Goal: Information Seeking & Learning: Find specific fact

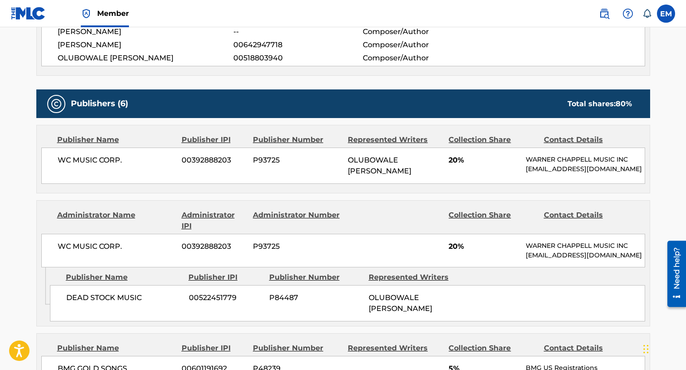
click at [216, 46] on span "[PERSON_NAME]" at bounding box center [146, 45] width 176 height 11
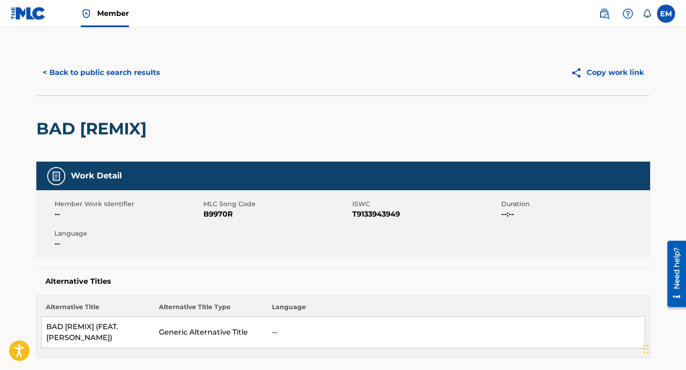
click at [110, 78] on button "< Back to public search results" at bounding box center [101, 72] width 130 height 23
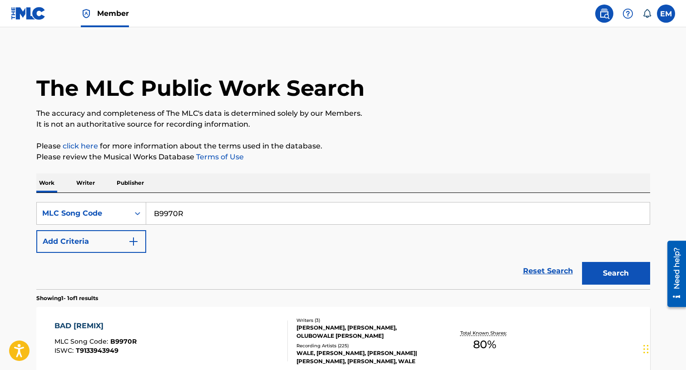
scroll to position [72, 0]
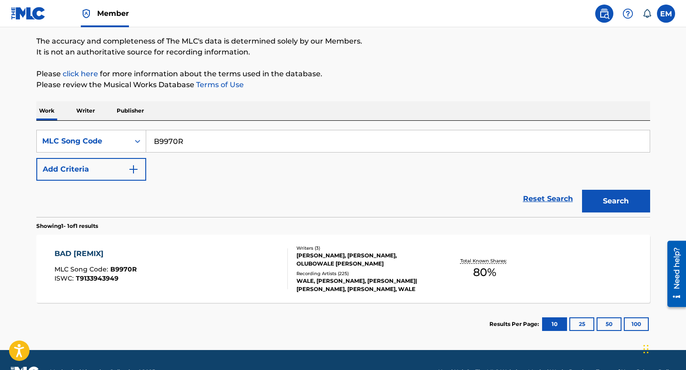
click at [197, 135] on input "B9970R" at bounding box center [398, 141] width 504 height 22
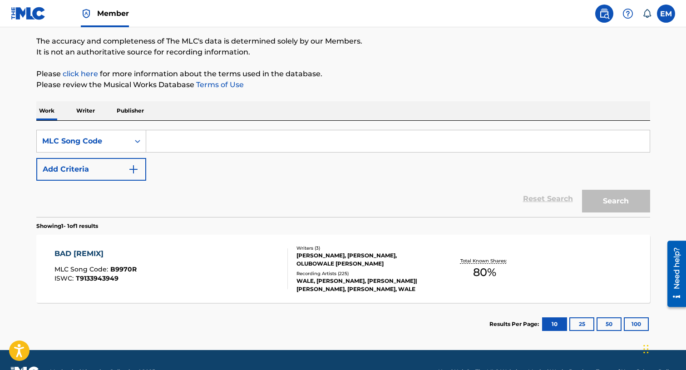
click at [312, 86] on p "Please review the Musical Works Database Terms of Use" at bounding box center [343, 84] width 614 height 11
click at [89, 142] on div "MLC Song Code" at bounding box center [83, 141] width 82 height 11
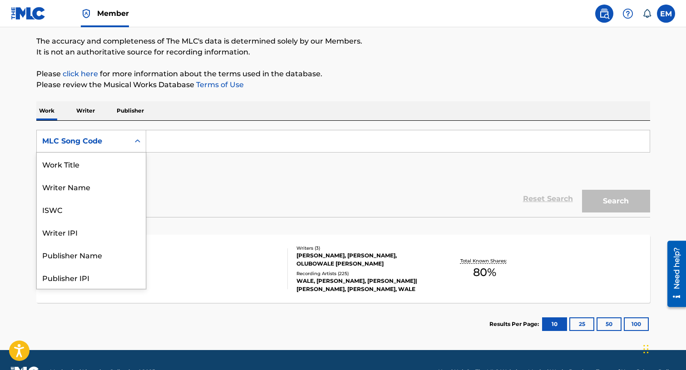
scroll to position [45, 0]
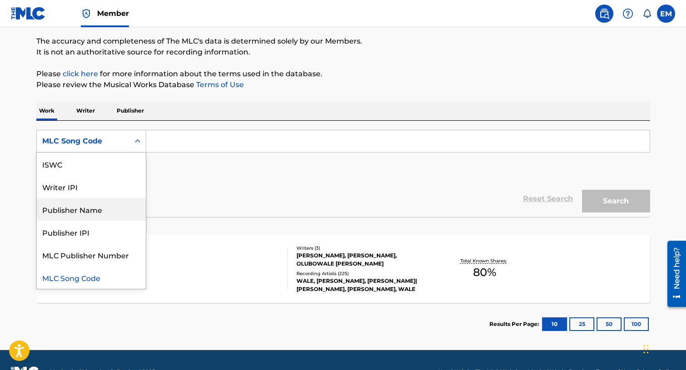
click at [86, 210] on div "Publisher Name" at bounding box center [91, 209] width 109 height 23
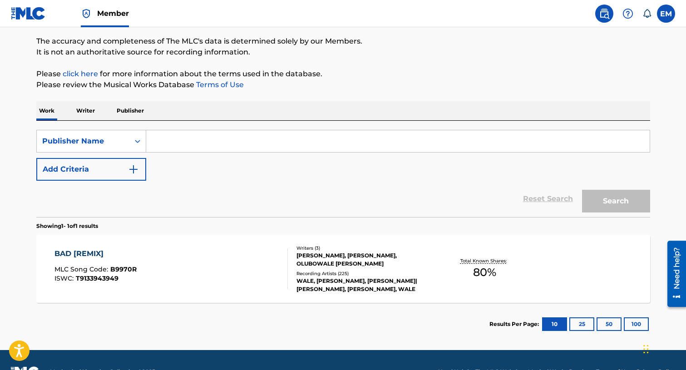
click at [126, 111] on p "Publisher" at bounding box center [130, 110] width 33 height 19
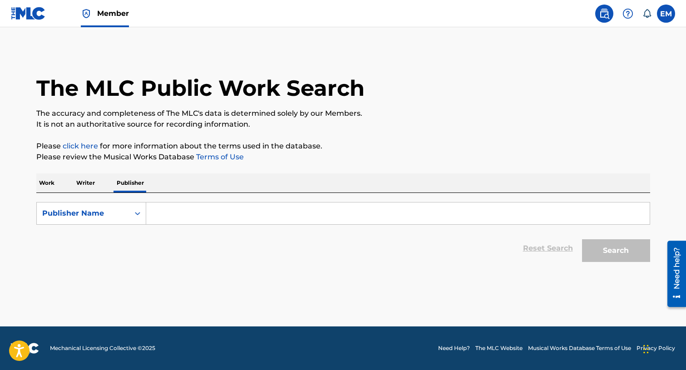
click at [164, 218] on input "Search Form" at bounding box center [398, 214] width 504 height 22
click at [161, 214] on input "Search Form" at bounding box center [398, 214] width 504 height 22
paste input "STEREO BAR PUBLISHING"
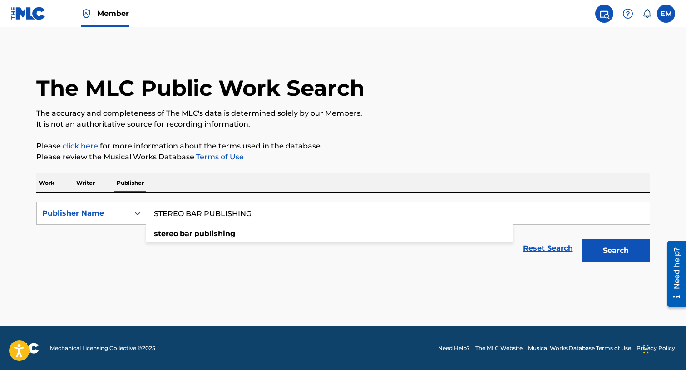
type input "STEREO BAR PUBLISHING"
click at [582, 239] on button "Search" at bounding box center [616, 250] width 68 height 23
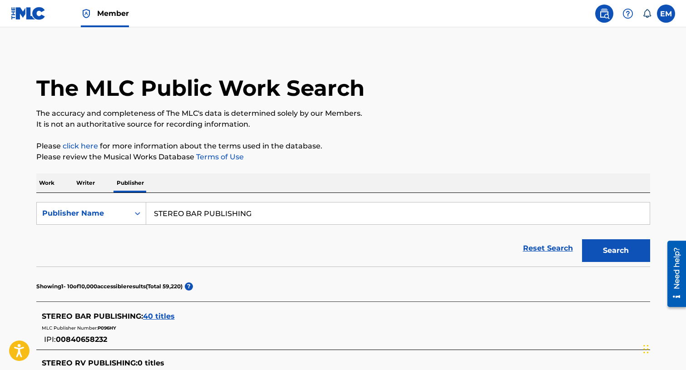
click at [156, 313] on span "40 titles" at bounding box center [159, 316] width 32 height 9
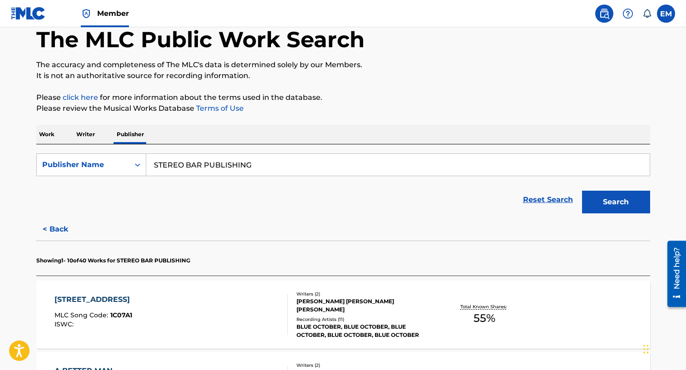
scroll to position [136, 0]
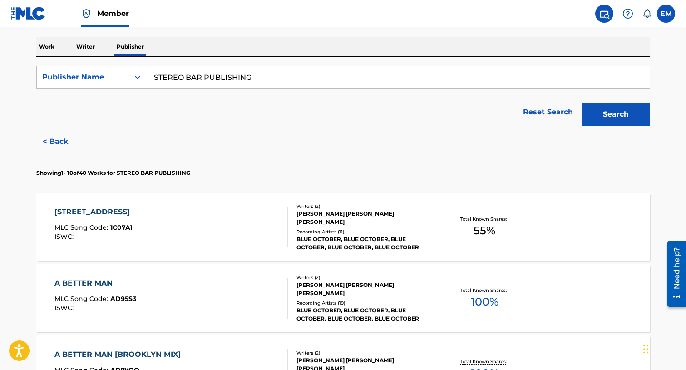
click at [158, 243] on div "1222 BAY OAK STREET MLC Song Code : 1C07A1 ISWC :" at bounding box center [170, 227] width 233 height 41
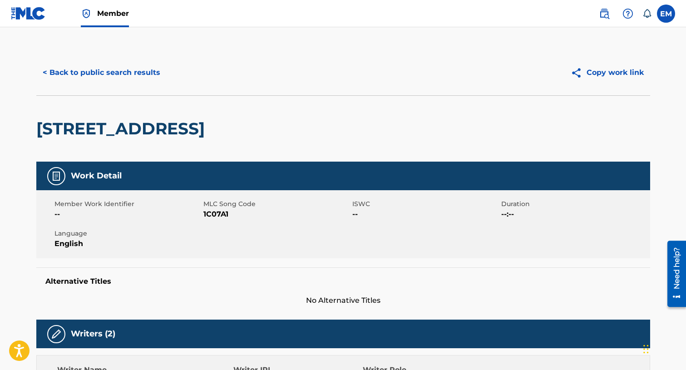
click at [83, 72] on button "< Back to public search results" at bounding box center [101, 72] width 130 height 23
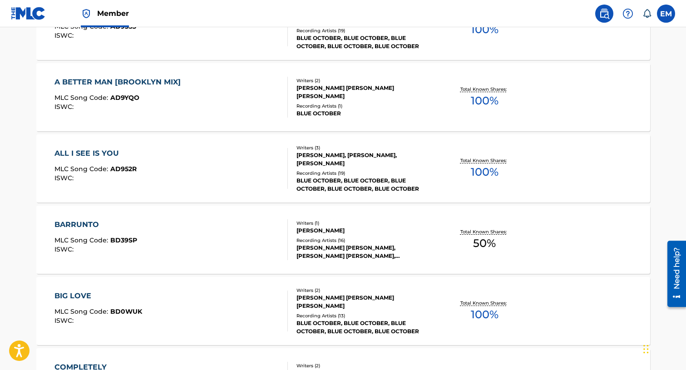
scroll to position [454, 0]
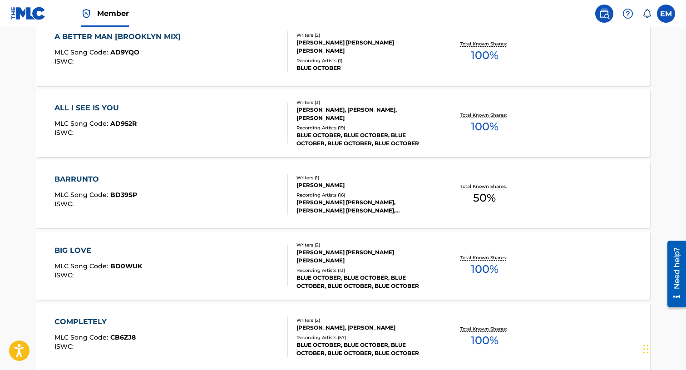
click at [181, 140] on div "ALL I SEE IS YOU MLC Song Code : AD952R ISWC :" at bounding box center [170, 123] width 233 height 41
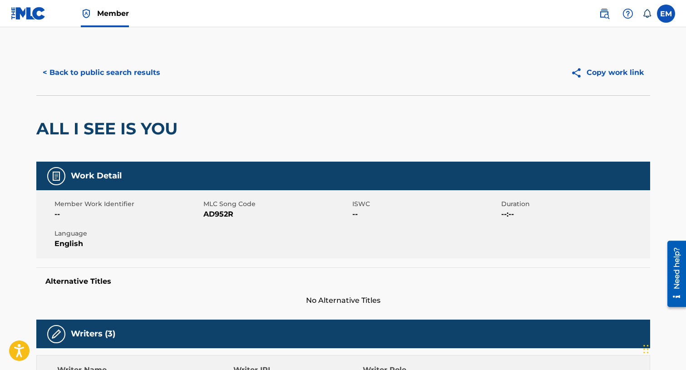
click at [74, 73] on button "< Back to public search results" at bounding box center [101, 72] width 130 height 23
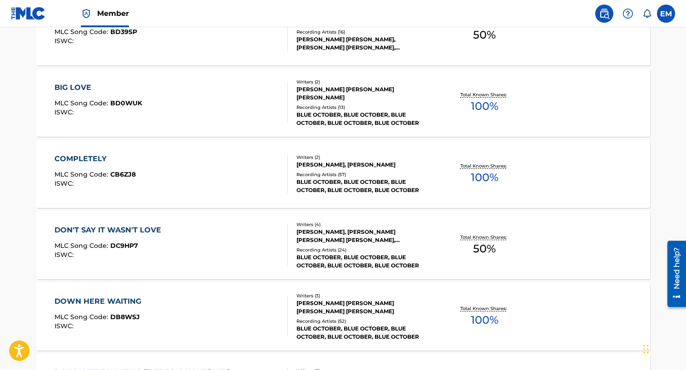
scroll to position [727, 0]
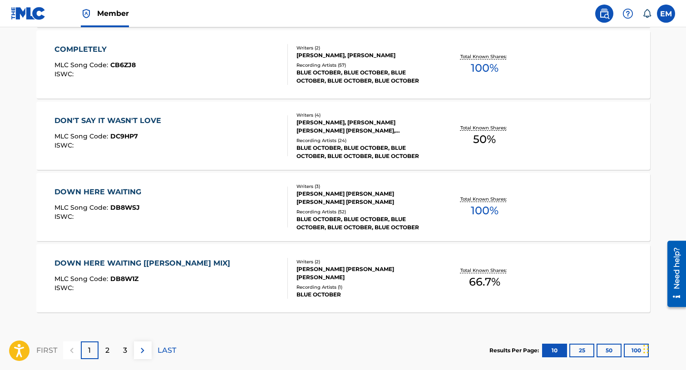
click at [634, 345] on button "100" at bounding box center [636, 351] width 25 height 14
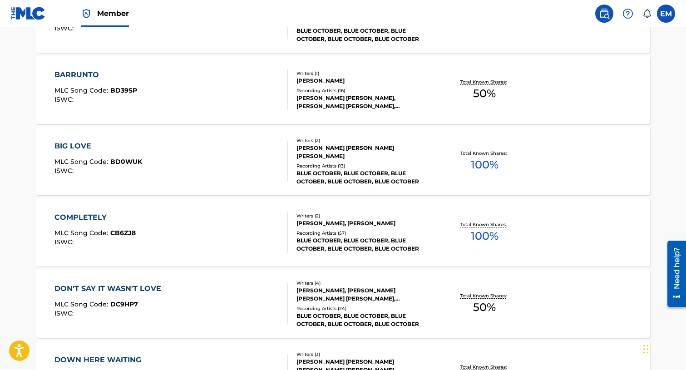
scroll to position [499, 0]
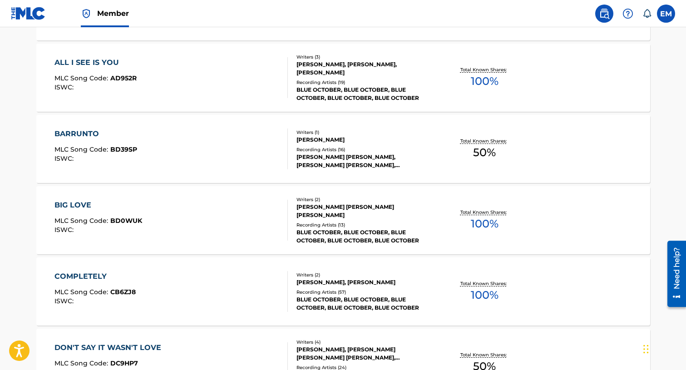
click at [198, 130] on div "BARRUNTO MLC Song Code : BD39SP ISWC :" at bounding box center [170, 149] width 233 height 41
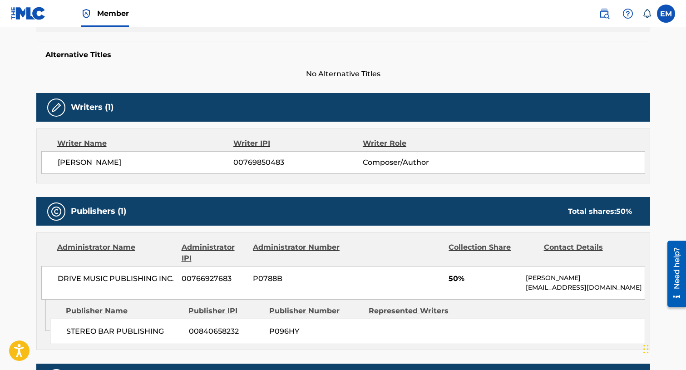
scroll to position [227, 0]
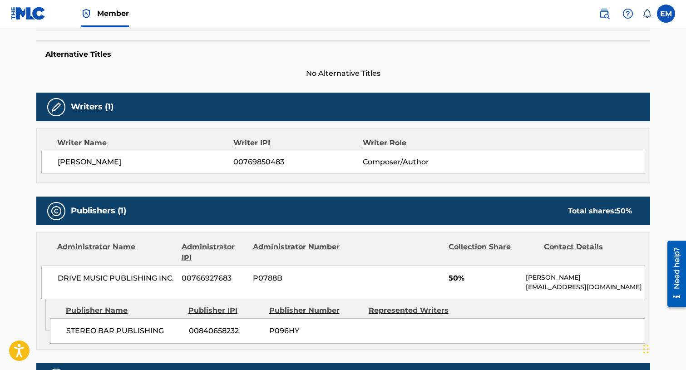
click at [618, 61] on div "Alternative Titles No Alternative Titles" at bounding box center [343, 59] width 614 height 39
